Goal: Navigation & Orientation: Locate item on page

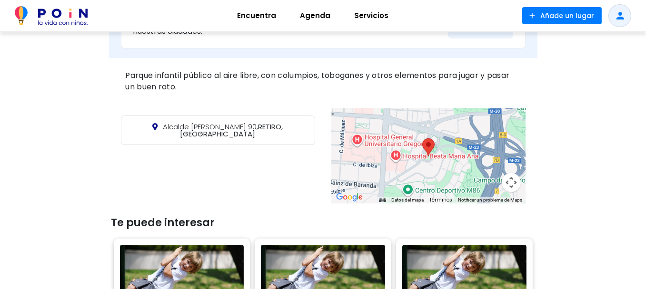
scroll to position [334, 0]
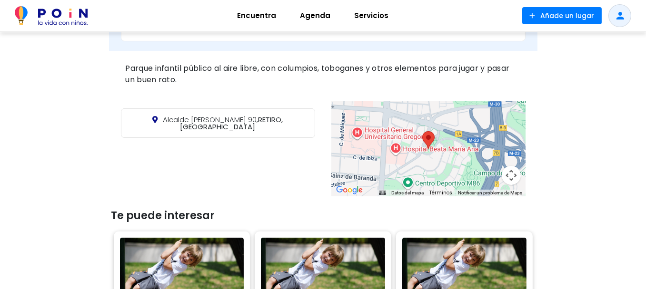
click at [450, 142] on div at bounding box center [428, 148] width 194 height 95
click at [509, 172] on button "Controles de visualización del mapa" at bounding box center [510, 175] width 19 height 19
click at [489, 123] on button "Ampliar" at bounding box center [487, 127] width 19 height 19
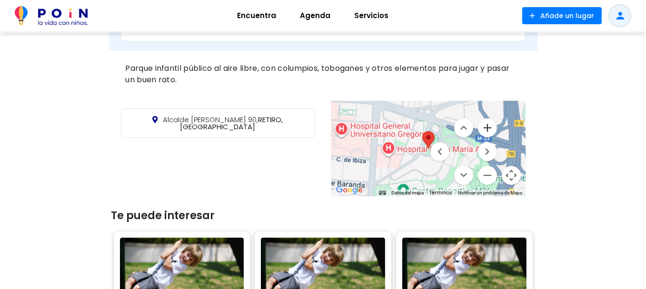
click at [489, 123] on button "Ampliar" at bounding box center [487, 127] width 19 height 19
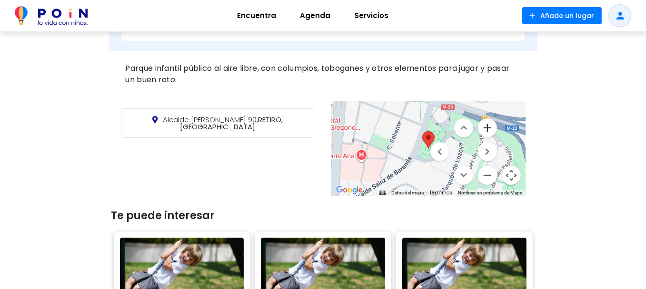
click at [489, 124] on button "Ampliar" at bounding box center [487, 127] width 19 height 19
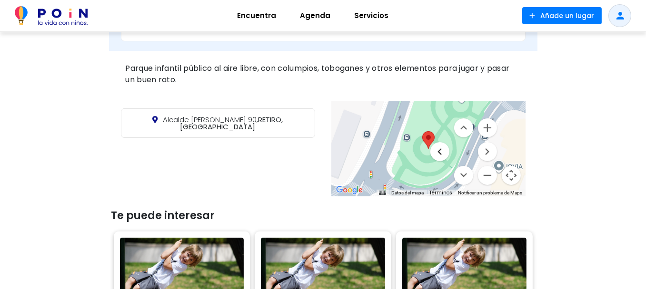
drag, startPoint x: 441, startPoint y: 168, endPoint x: 444, endPoint y: 152, distance: 17.0
click at [444, 152] on menu at bounding box center [463, 151] width 67 height 67
click at [461, 127] on button "Mover arriba" at bounding box center [463, 127] width 19 height 19
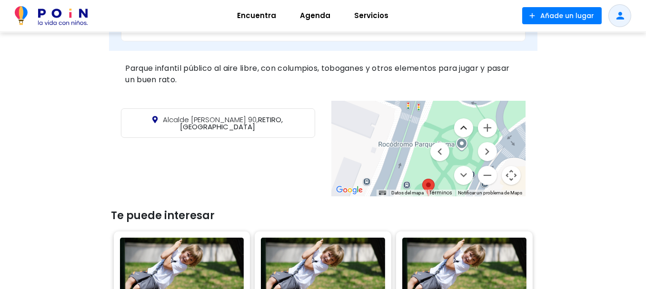
click at [465, 126] on button "Mover arriba" at bounding box center [463, 127] width 19 height 19
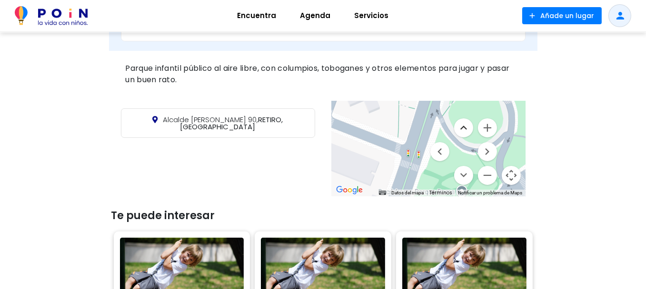
click at [465, 126] on button "Mover arriba" at bounding box center [463, 127] width 19 height 19
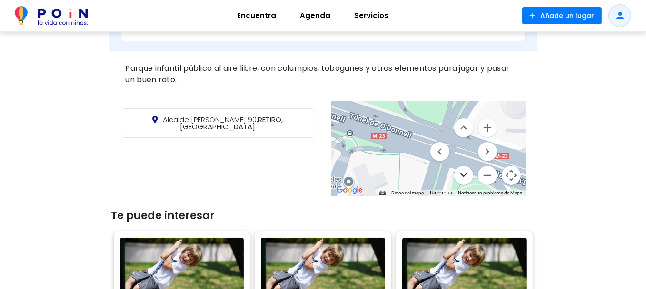
click at [464, 173] on button "Mover abajo" at bounding box center [463, 175] width 19 height 19
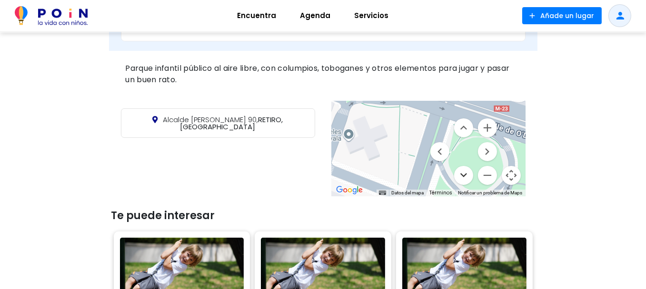
click at [464, 173] on button "Mover abajo" at bounding box center [463, 175] width 19 height 19
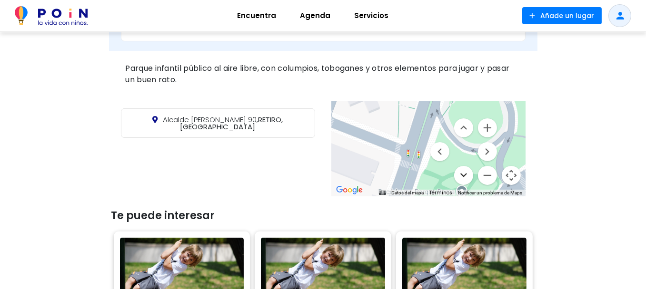
click at [464, 173] on button "Mover abajo" at bounding box center [463, 175] width 19 height 19
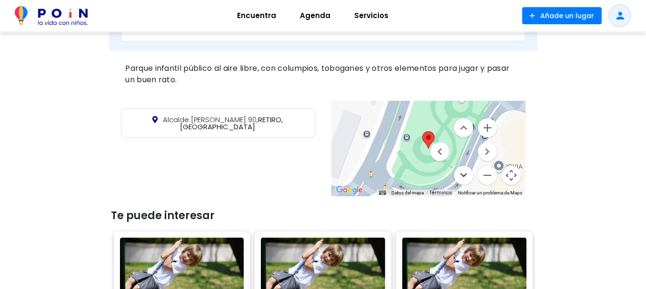
click at [464, 173] on button "Mover abajo" at bounding box center [463, 175] width 19 height 19
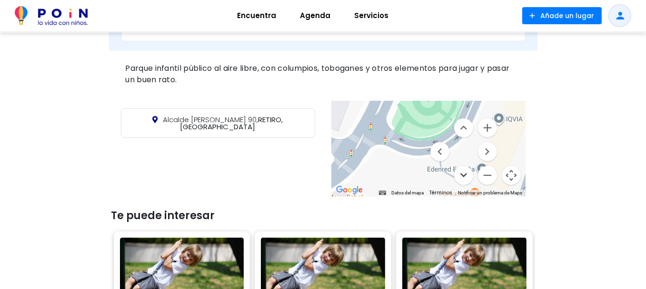
click at [464, 173] on button "Mover abajo" at bounding box center [463, 175] width 19 height 19
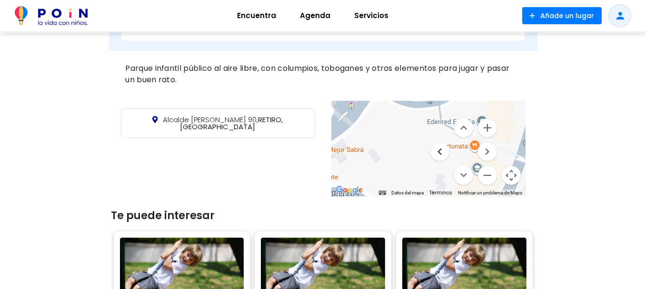
click at [442, 153] on button "Mover a la izquierda" at bounding box center [439, 151] width 19 height 19
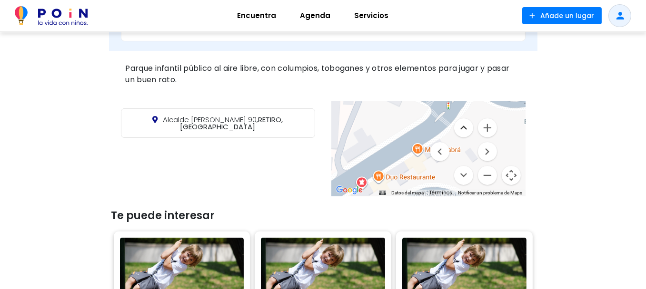
click at [466, 127] on button "Mover arriba" at bounding box center [463, 127] width 19 height 19
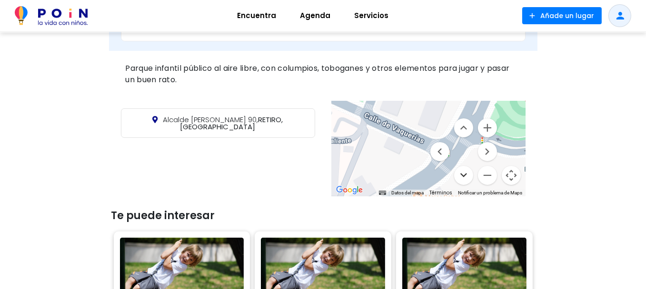
click at [464, 173] on button "Mover abajo" at bounding box center [463, 175] width 19 height 19
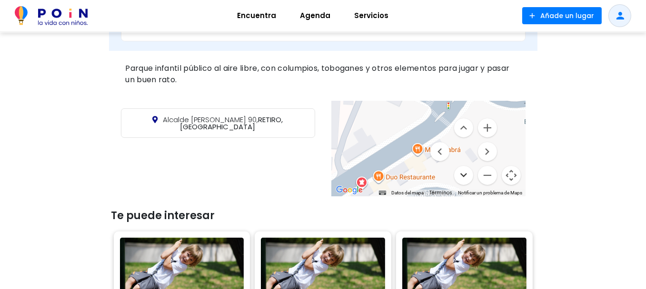
click at [464, 173] on button "Mover abajo" at bounding box center [463, 175] width 19 height 19
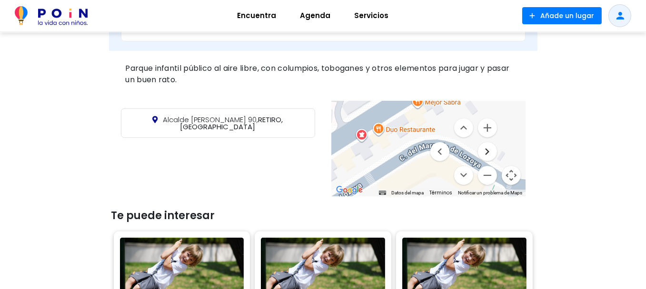
click at [488, 147] on button "Mover a la derecha" at bounding box center [487, 151] width 19 height 19
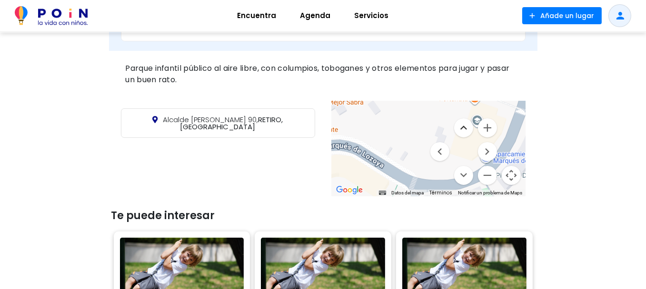
click at [462, 128] on button "Mover arriba" at bounding box center [463, 127] width 19 height 19
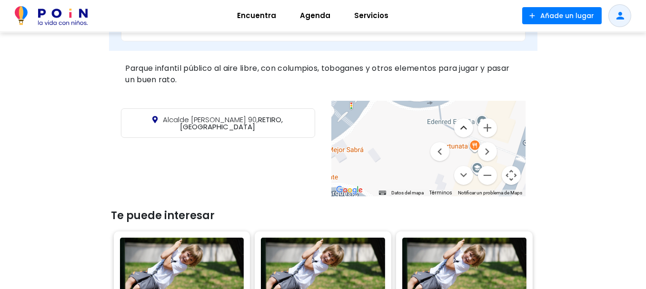
click at [465, 127] on button "Mover arriba" at bounding box center [463, 127] width 19 height 19
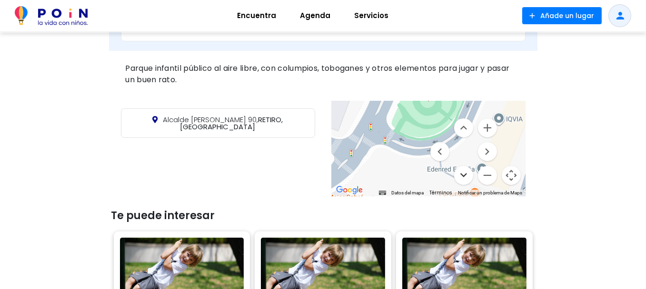
click at [463, 172] on button "Mover abajo" at bounding box center [463, 175] width 19 height 19
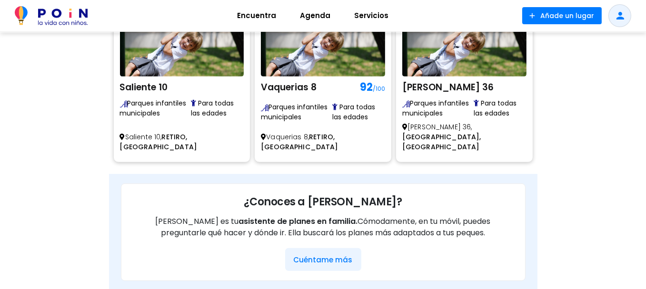
scroll to position [572, 0]
